Goal: Task Accomplishment & Management: Use online tool/utility

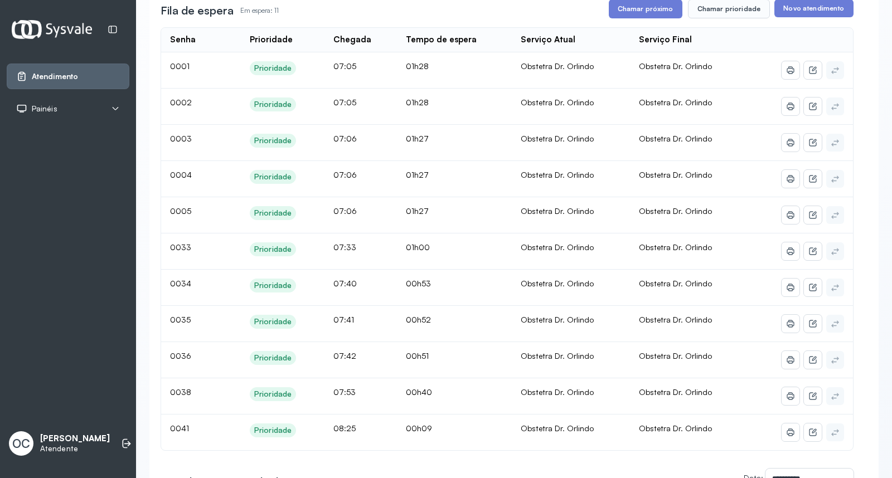
scroll to position [173, 0]
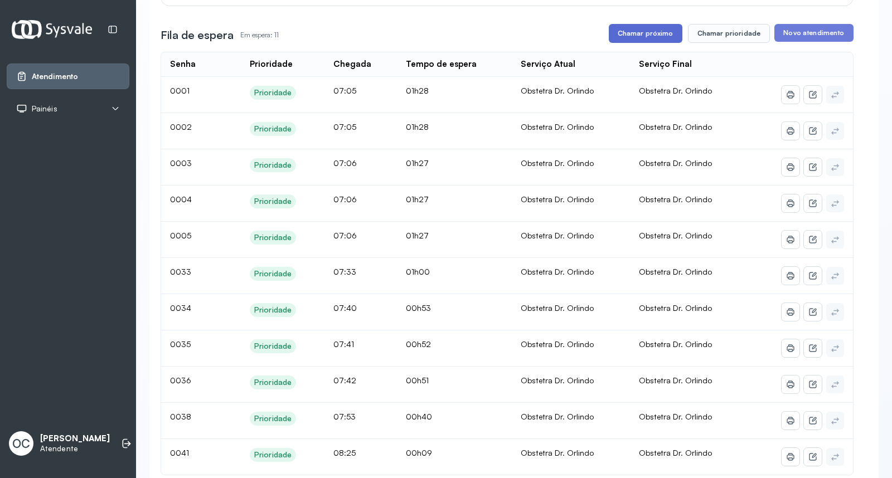
click at [644, 38] on button "Chamar próximo" at bounding box center [646, 33] width 74 height 19
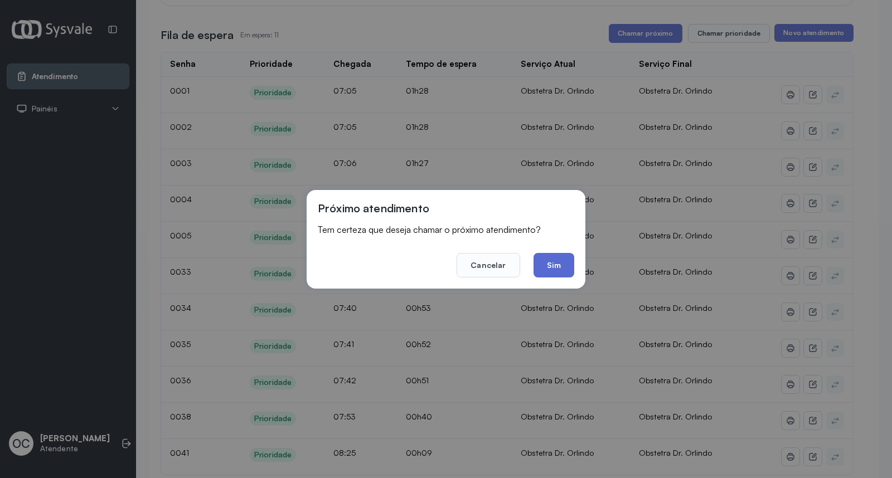
click at [556, 271] on button "Sim" at bounding box center [554, 265] width 41 height 25
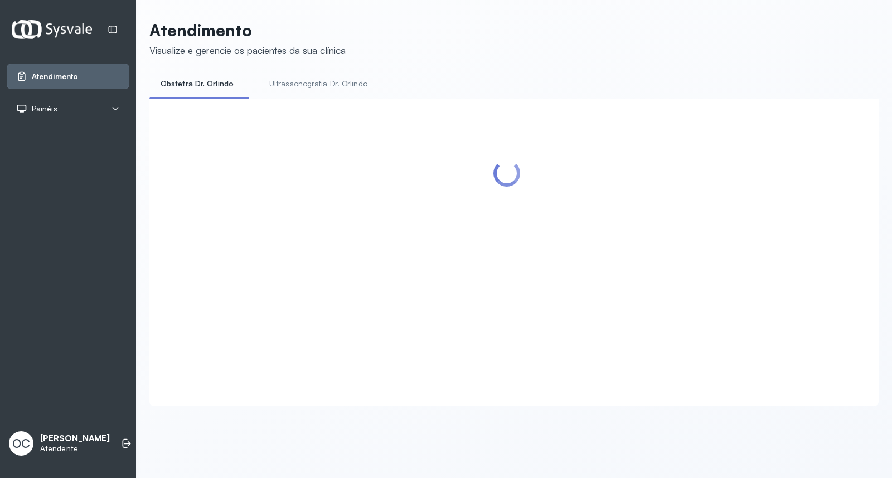
scroll to position [0, 0]
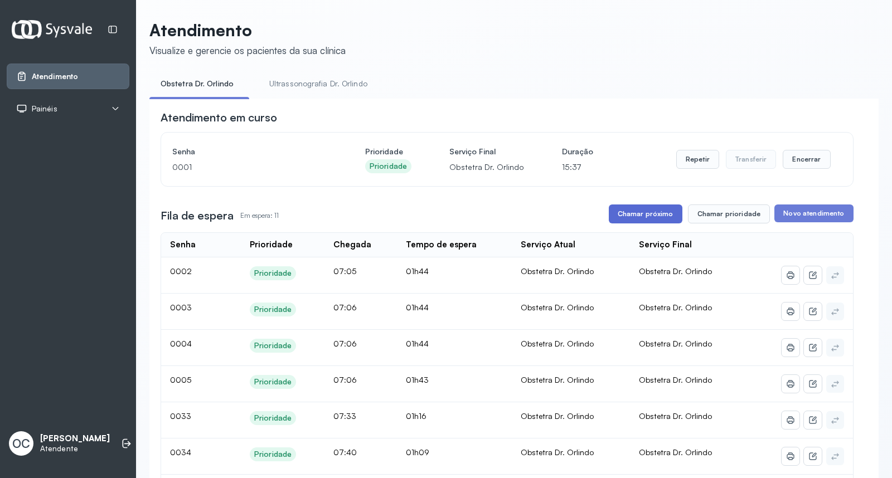
click at [633, 220] on button "Chamar próximo" at bounding box center [646, 214] width 74 height 19
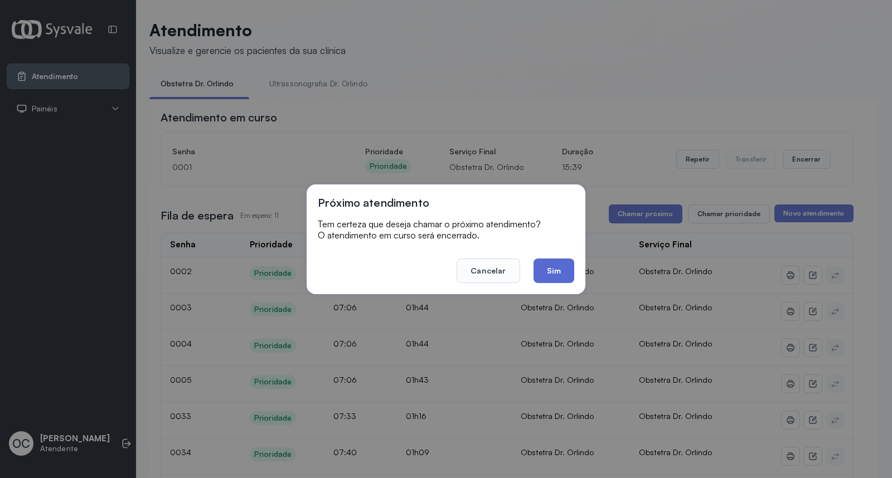
click at [548, 274] on button "Sim" at bounding box center [554, 271] width 41 height 25
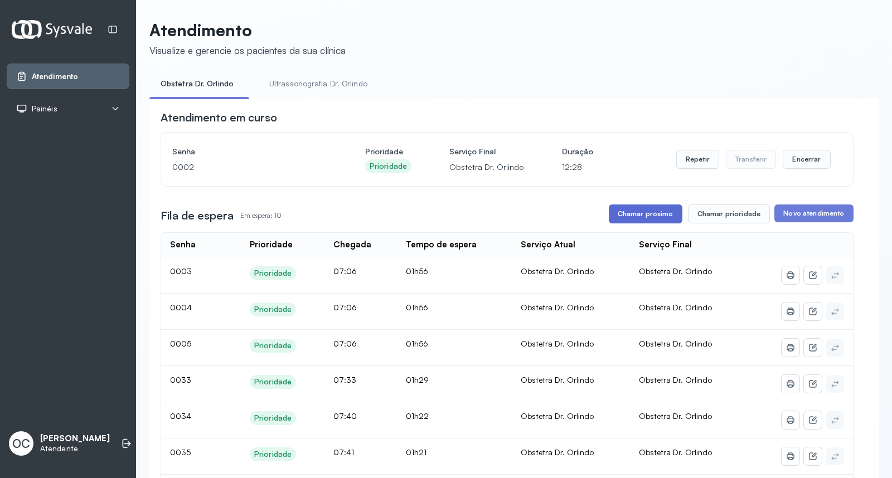
click at [658, 217] on button "Chamar próximo" at bounding box center [646, 214] width 74 height 19
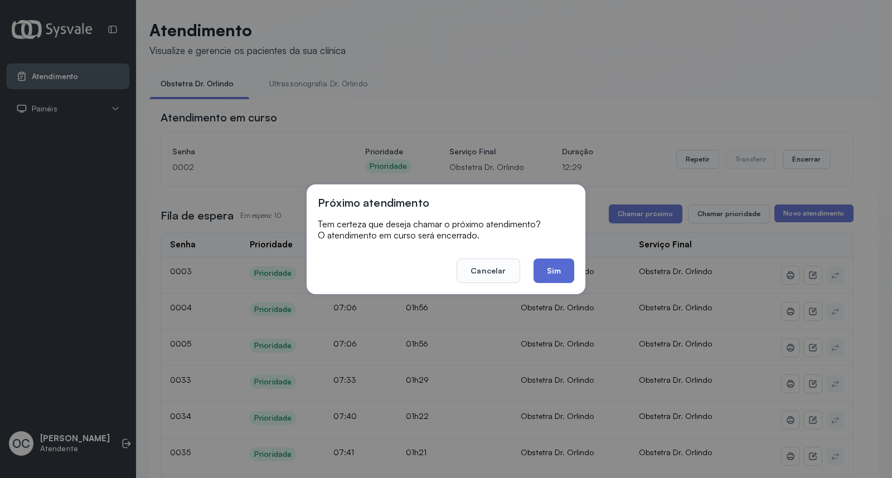
click at [550, 274] on button "Sim" at bounding box center [554, 271] width 41 height 25
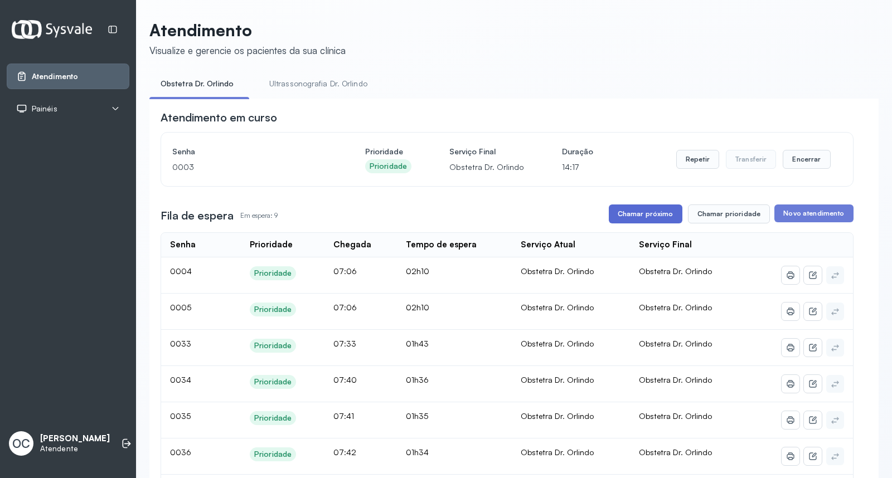
click at [655, 217] on button "Chamar próximo" at bounding box center [646, 214] width 74 height 19
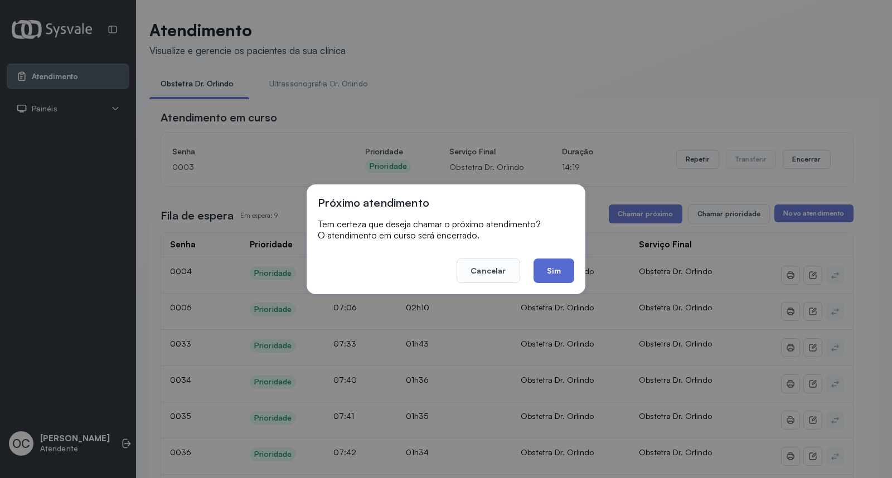
click at [565, 277] on button "Sim" at bounding box center [554, 271] width 41 height 25
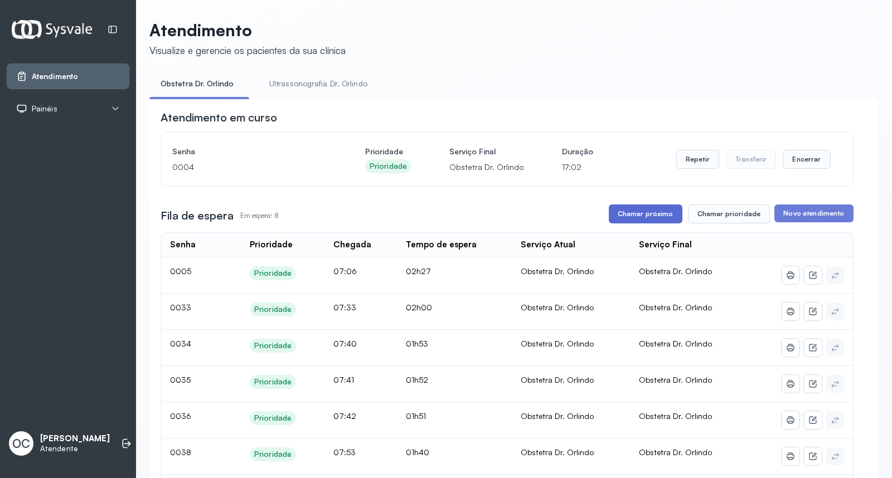
click at [631, 224] on button "Chamar próximo" at bounding box center [646, 214] width 74 height 19
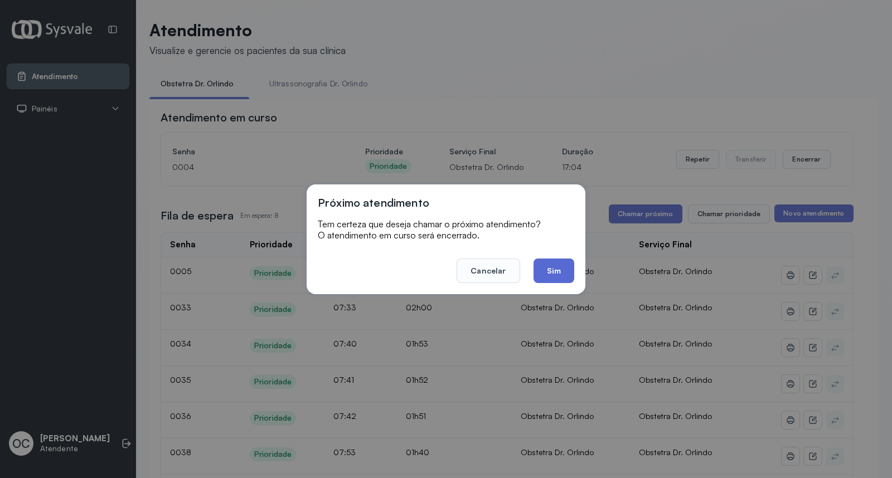
click at [552, 269] on button "Sim" at bounding box center [554, 271] width 41 height 25
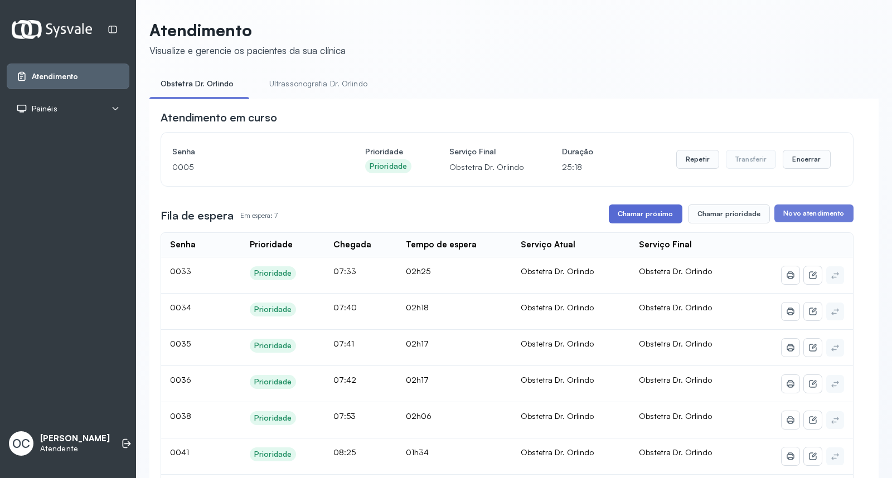
click at [645, 212] on button "Chamar próximo" at bounding box center [646, 214] width 74 height 19
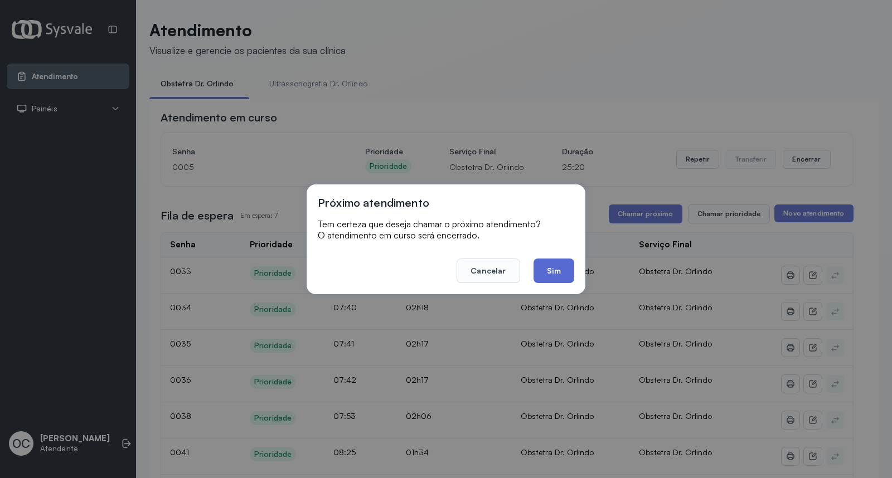
click at [553, 280] on button "Sim" at bounding box center [554, 271] width 41 height 25
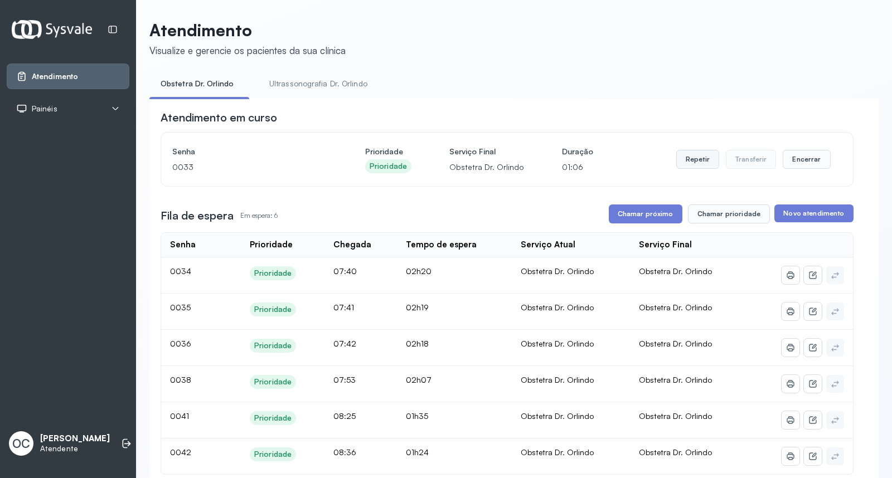
click at [683, 161] on button "Repetir" at bounding box center [697, 159] width 43 height 19
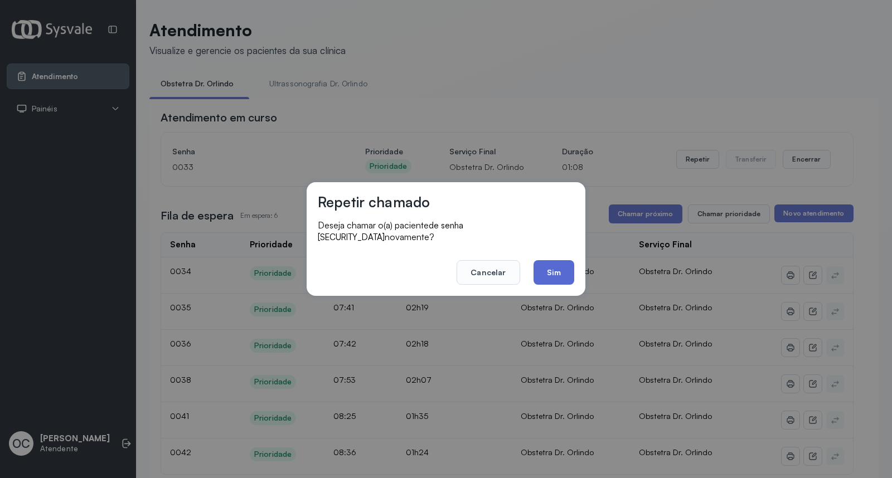
click at [570, 273] on button "Sim" at bounding box center [554, 272] width 41 height 25
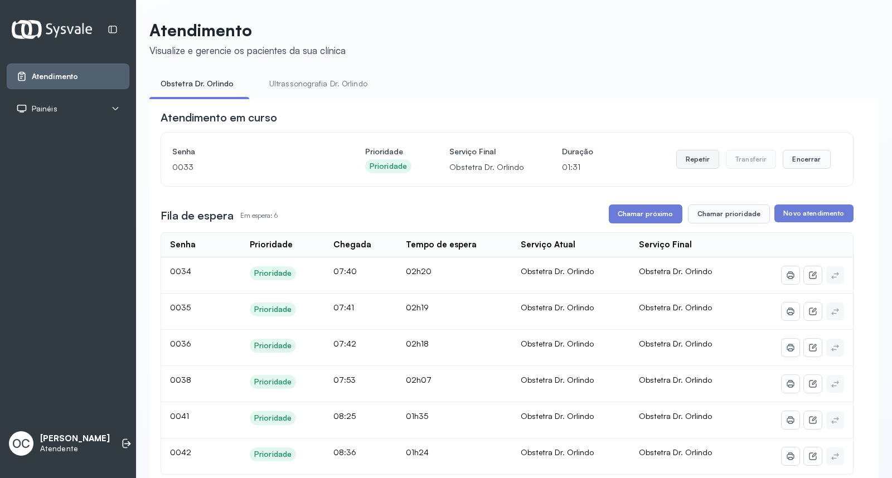
click at [694, 162] on button "Repetir" at bounding box center [697, 159] width 43 height 19
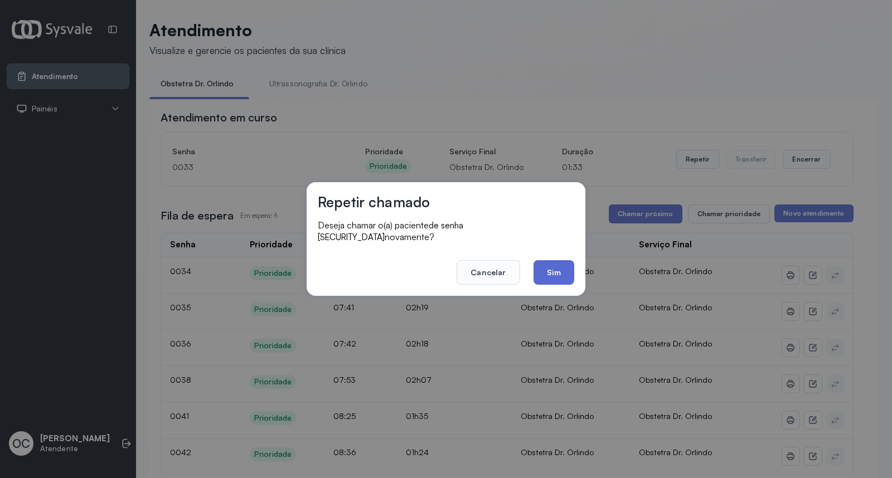
click at [548, 274] on button "Sim" at bounding box center [554, 272] width 41 height 25
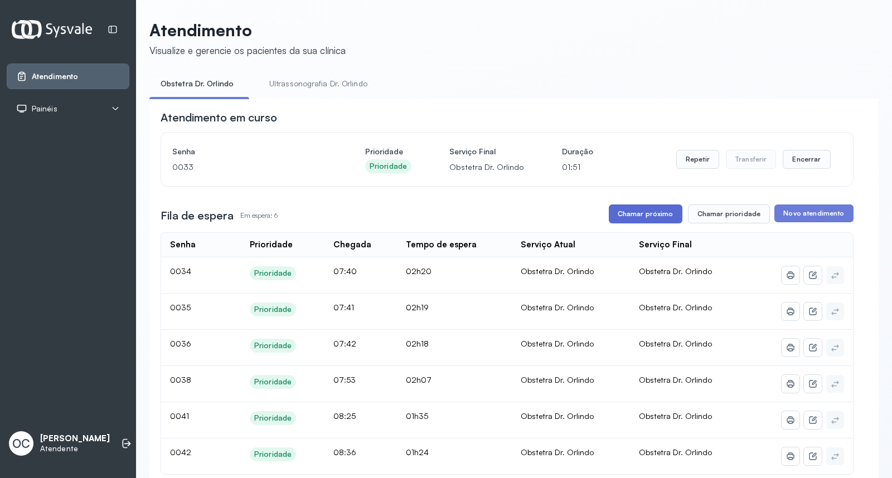
click at [650, 215] on button "Chamar próximo" at bounding box center [646, 214] width 74 height 19
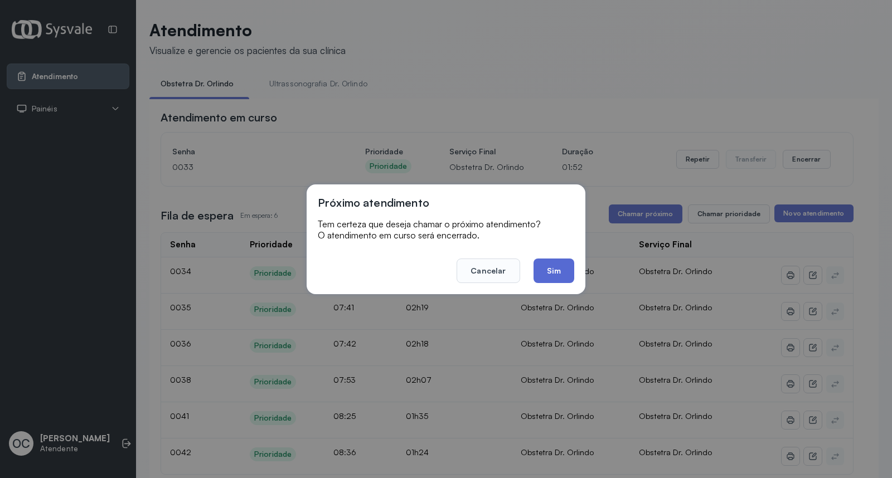
click at [551, 270] on button "Sim" at bounding box center [554, 271] width 41 height 25
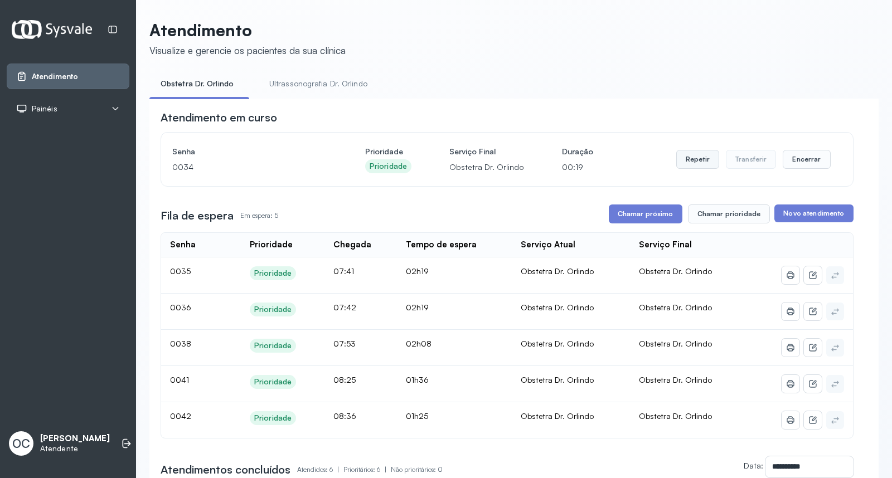
click at [698, 160] on button "Repetir" at bounding box center [697, 159] width 43 height 19
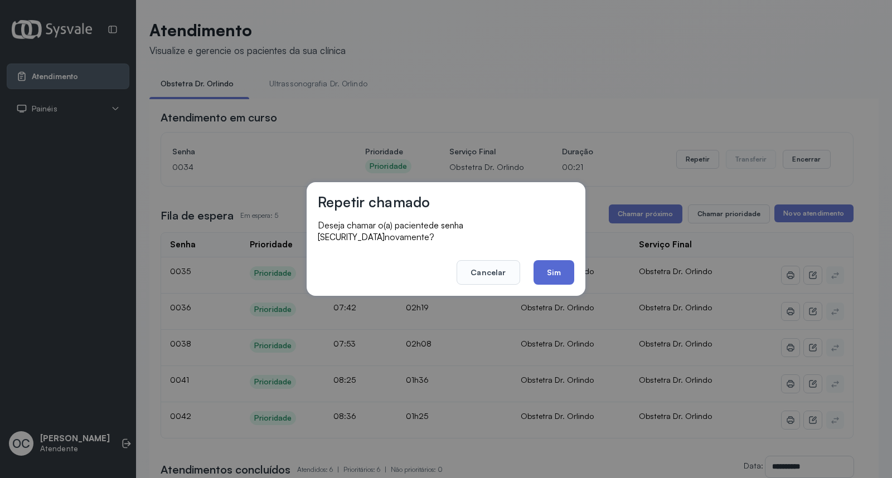
click at [544, 267] on button "Sim" at bounding box center [554, 272] width 41 height 25
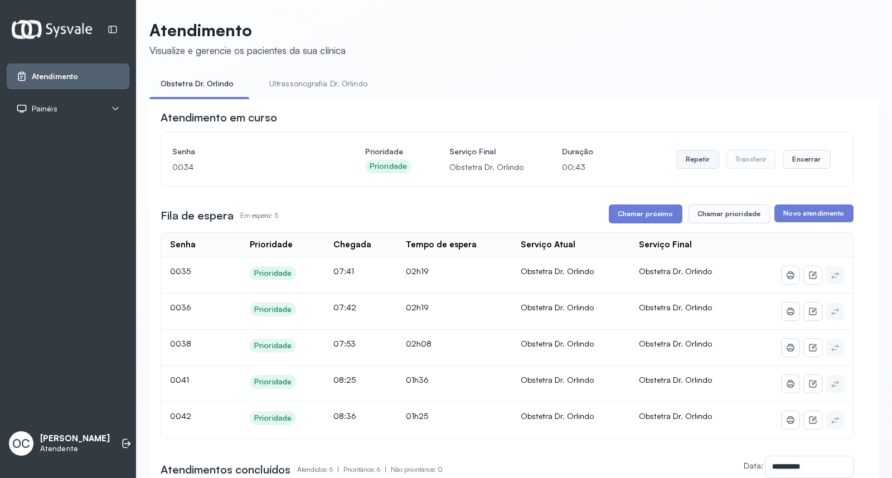
click at [698, 162] on button "Repetir" at bounding box center [697, 159] width 43 height 19
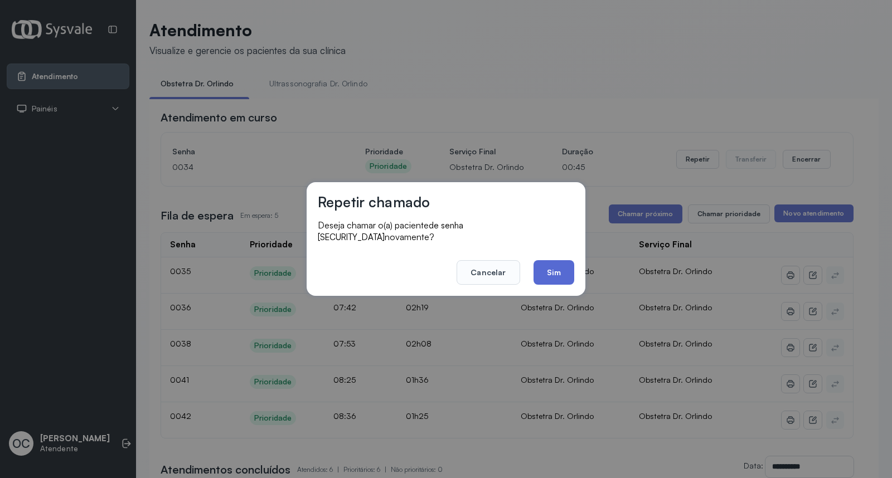
click at [562, 274] on button "Sim" at bounding box center [554, 272] width 41 height 25
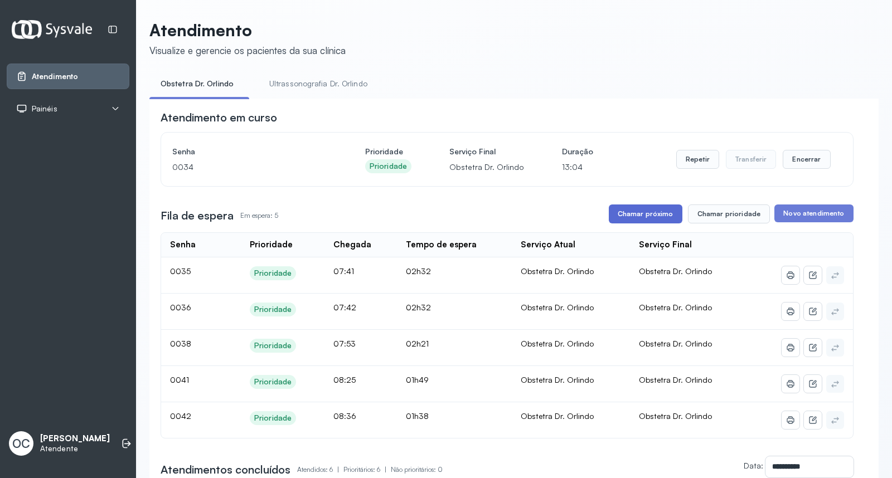
click at [651, 216] on button "Chamar próximo" at bounding box center [646, 214] width 74 height 19
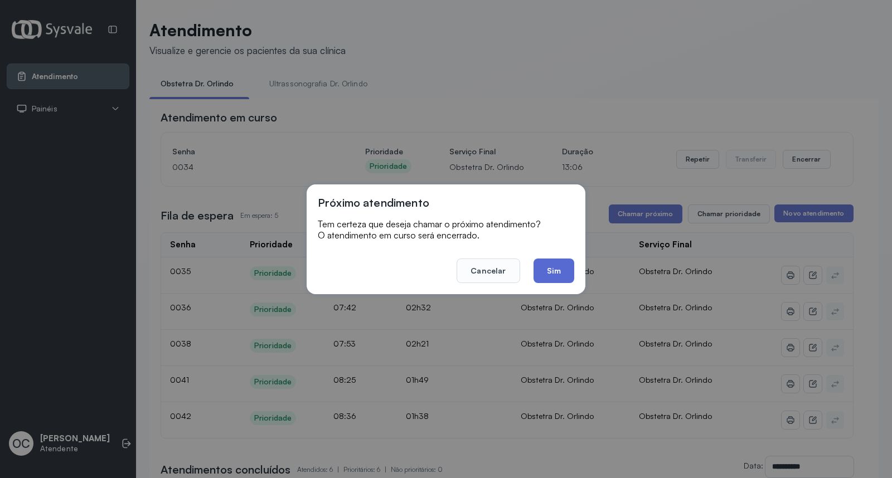
click at [565, 269] on button "Sim" at bounding box center [554, 271] width 41 height 25
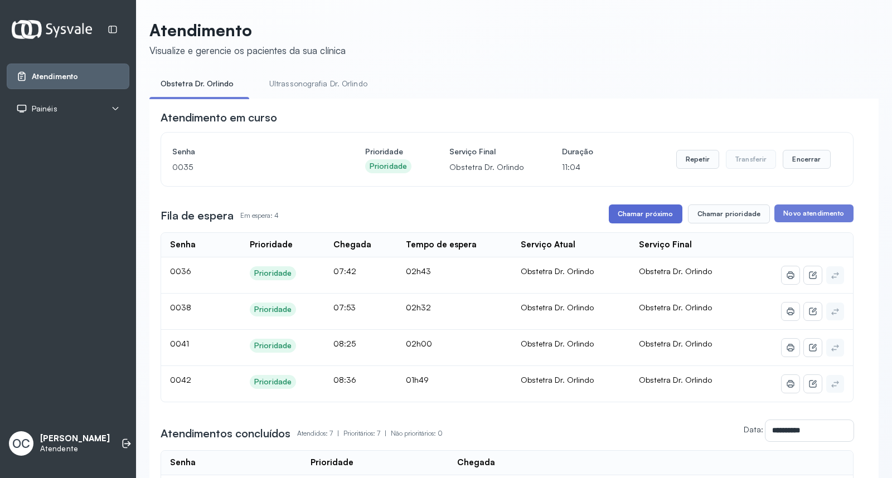
click at [647, 217] on button "Chamar próximo" at bounding box center [646, 214] width 74 height 19
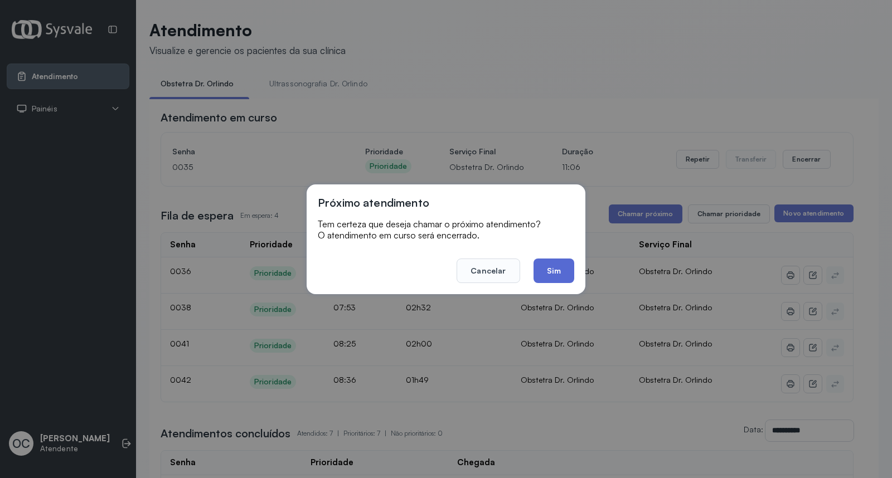
click at [555, 270] on button "Sim" at bounding box center [554, 271] width 41 height 25
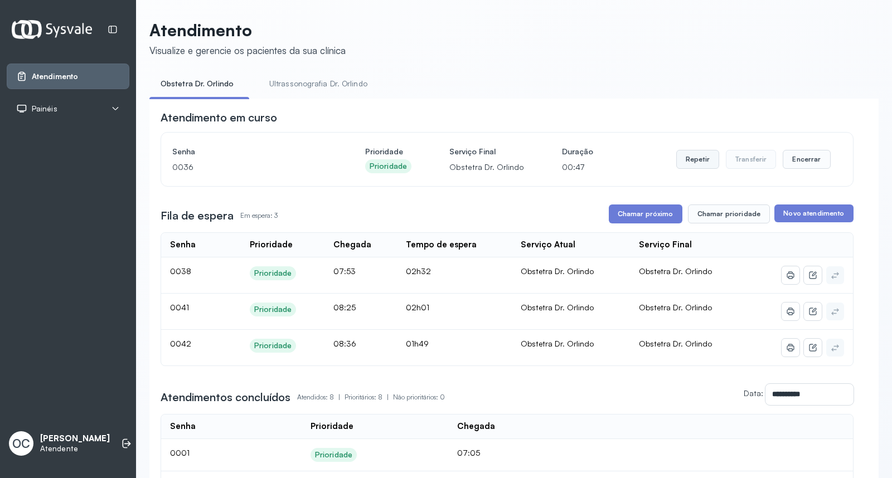
click at [689, 164] on button "Repetir" at bounding box center [697, 159] width 43 height 19
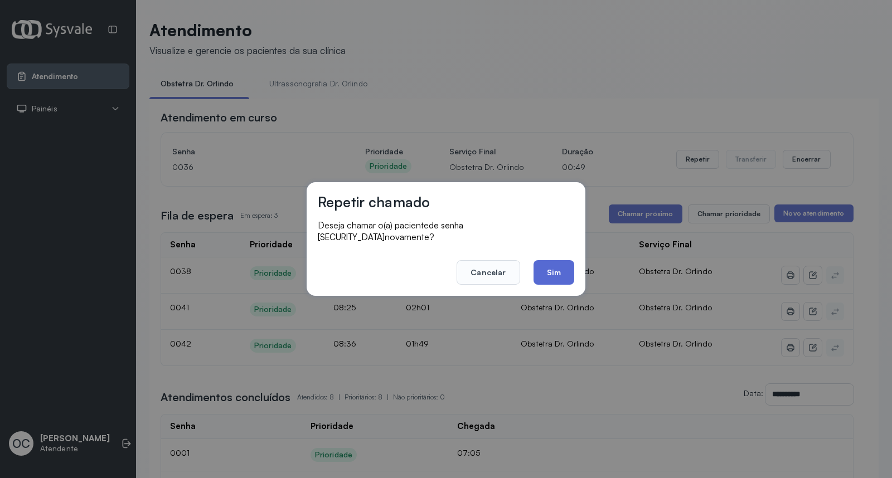
click at [552, 269] on button "Sim" at bounding box center [554, 272] width 41 height 25
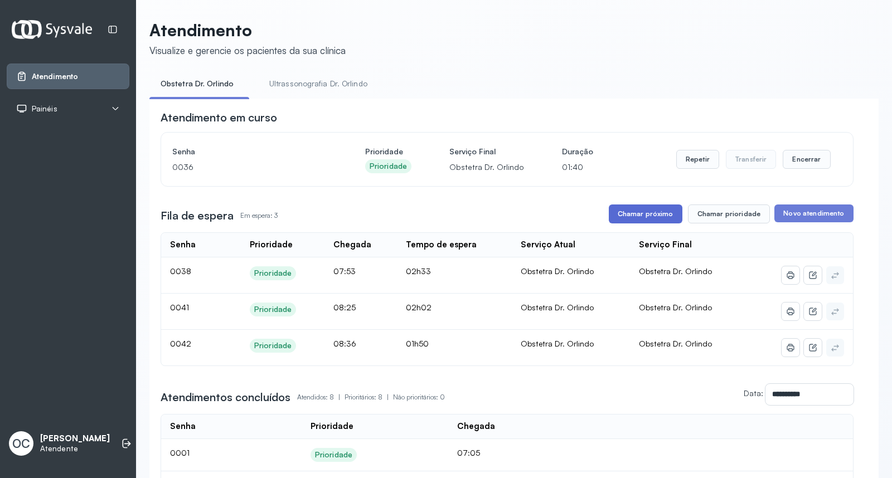
click at [632, 219] on button "Chamar próximo" at bounding box center [646, 214] width 74 height 19
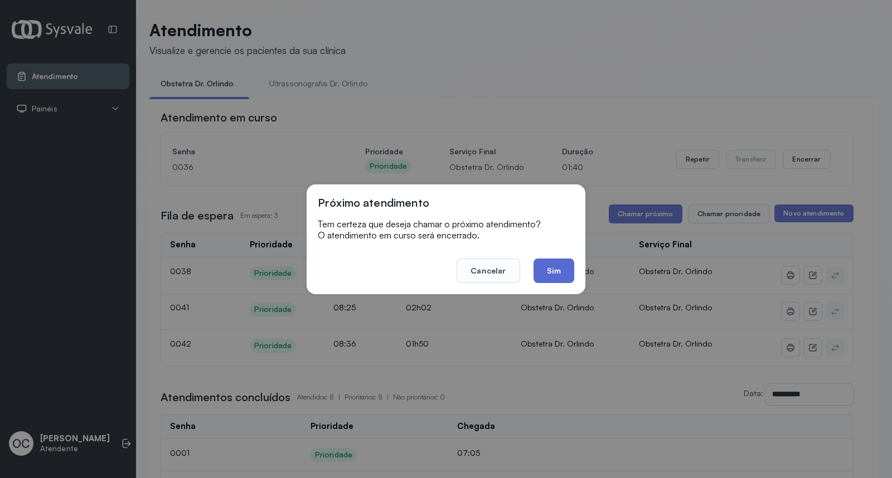
click at [566, 275] on button "Sim" at bounding box center [554, 271] width 41 height 25
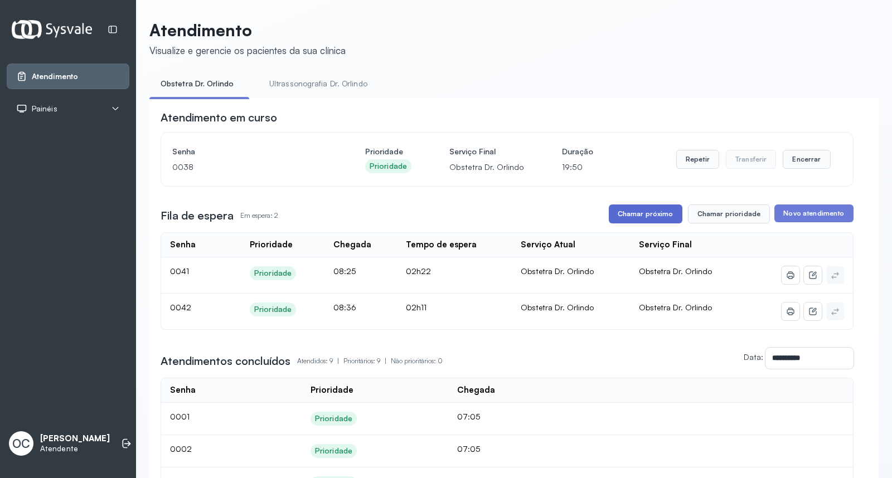
click at [653, 220] on button "Chamar próximo" at bounding box center [646, 214] width 74 height 19
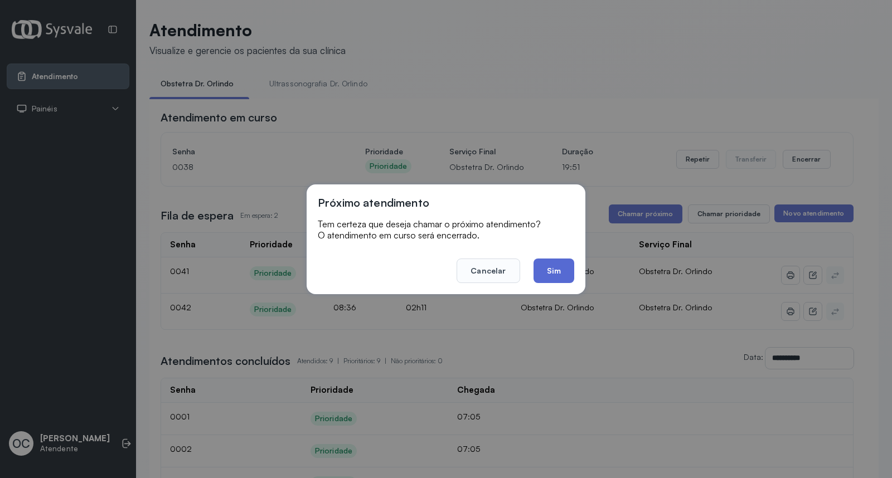
click at [564, 268] on button "Sim" at bounding box center [554, 271] width 41 height 25
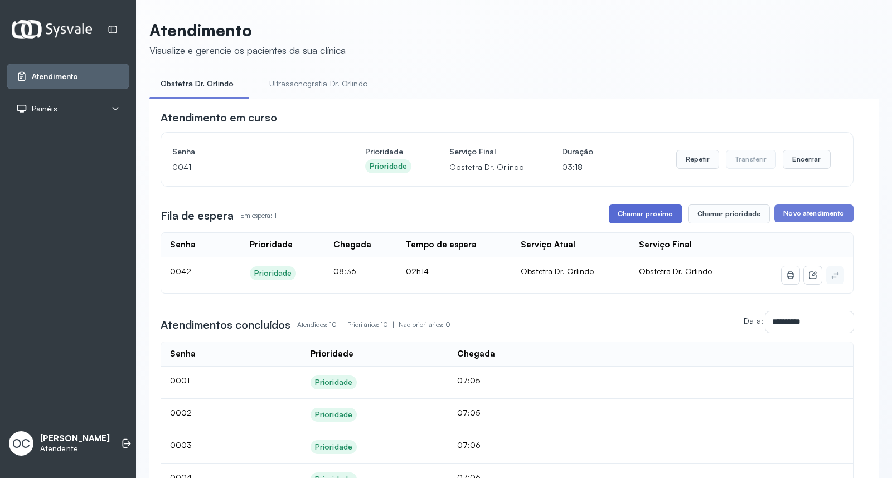
click at [634, 215] on button "Chamar próximo" at bounding box center [646, 214] width 74 height 19
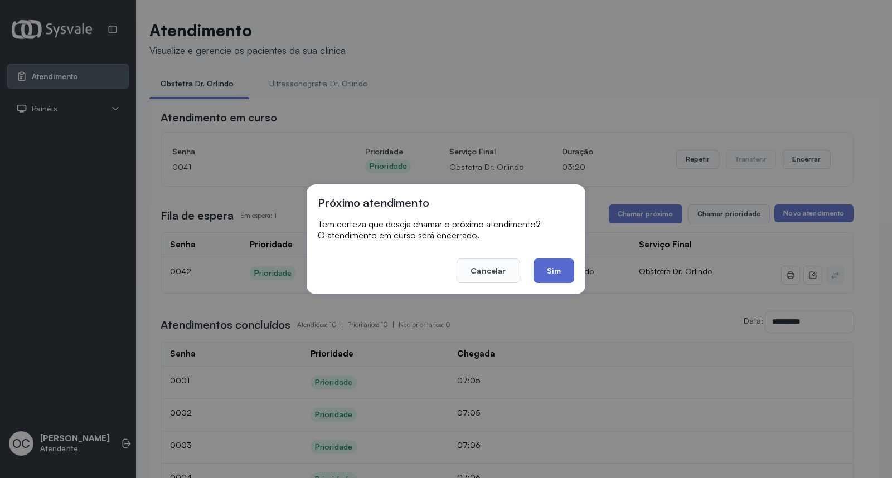
click at [554, 270] on button "Sim" at bounding box center [554, 271] width 41 height 25
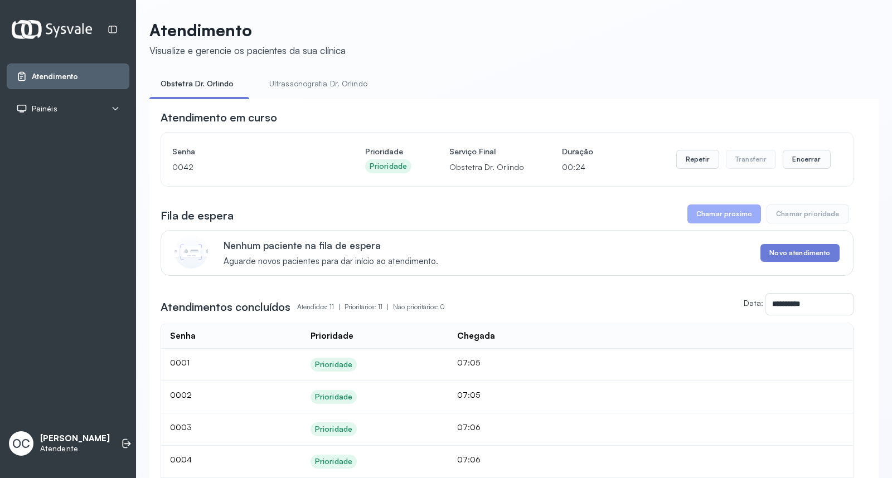
click at [707, 218] on button "Chamar próximo" at bounding box center [724, 214] width 74 height 19
click at [684, 163] on button "Repetir" at bounding box center [697, 159] width 43 height 19
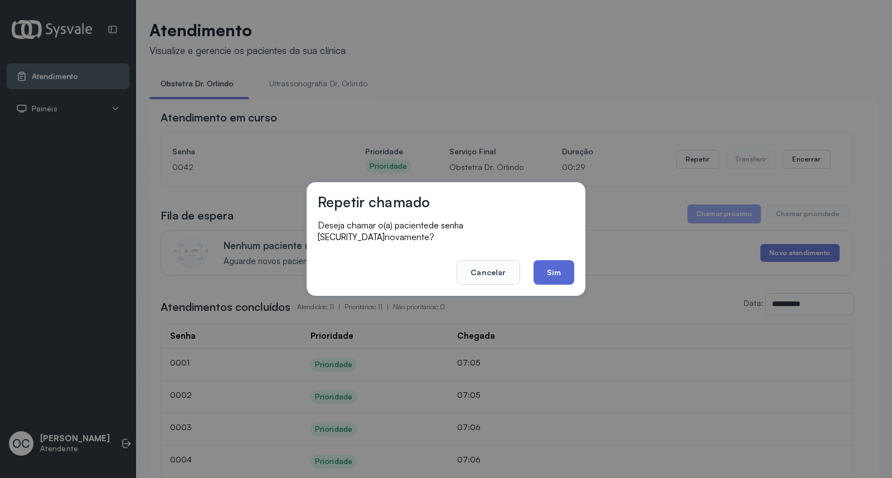
click at [558, 269] on button "Sim" at bounding box center [554, 272] width 41 height 25
